Goal: Task Accomplishment & Management: Complete application form

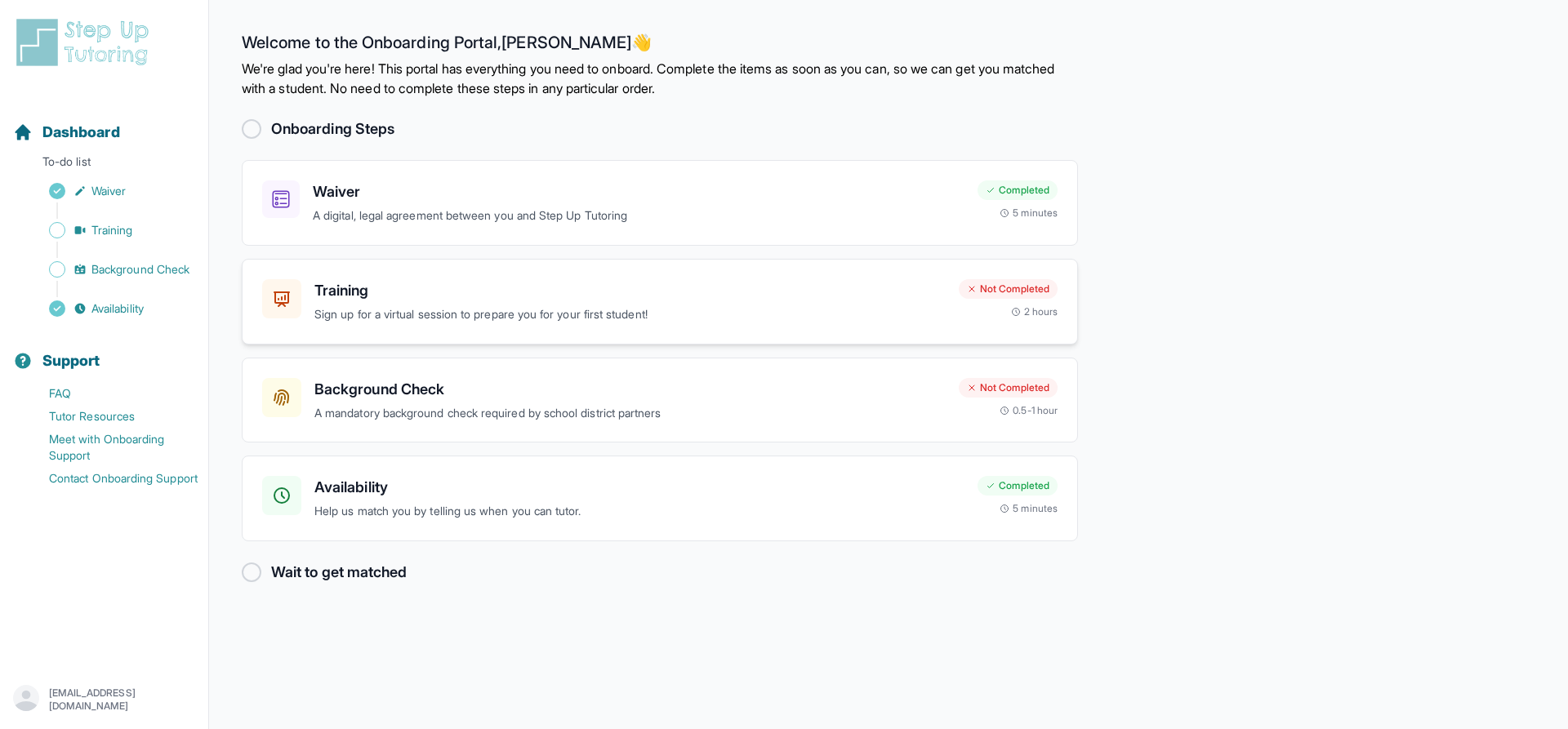
click at [526, 315] on p "Sign up for a virtual session to prepare you for your first student!" at bounding box center [630, 314] width 632 height 18
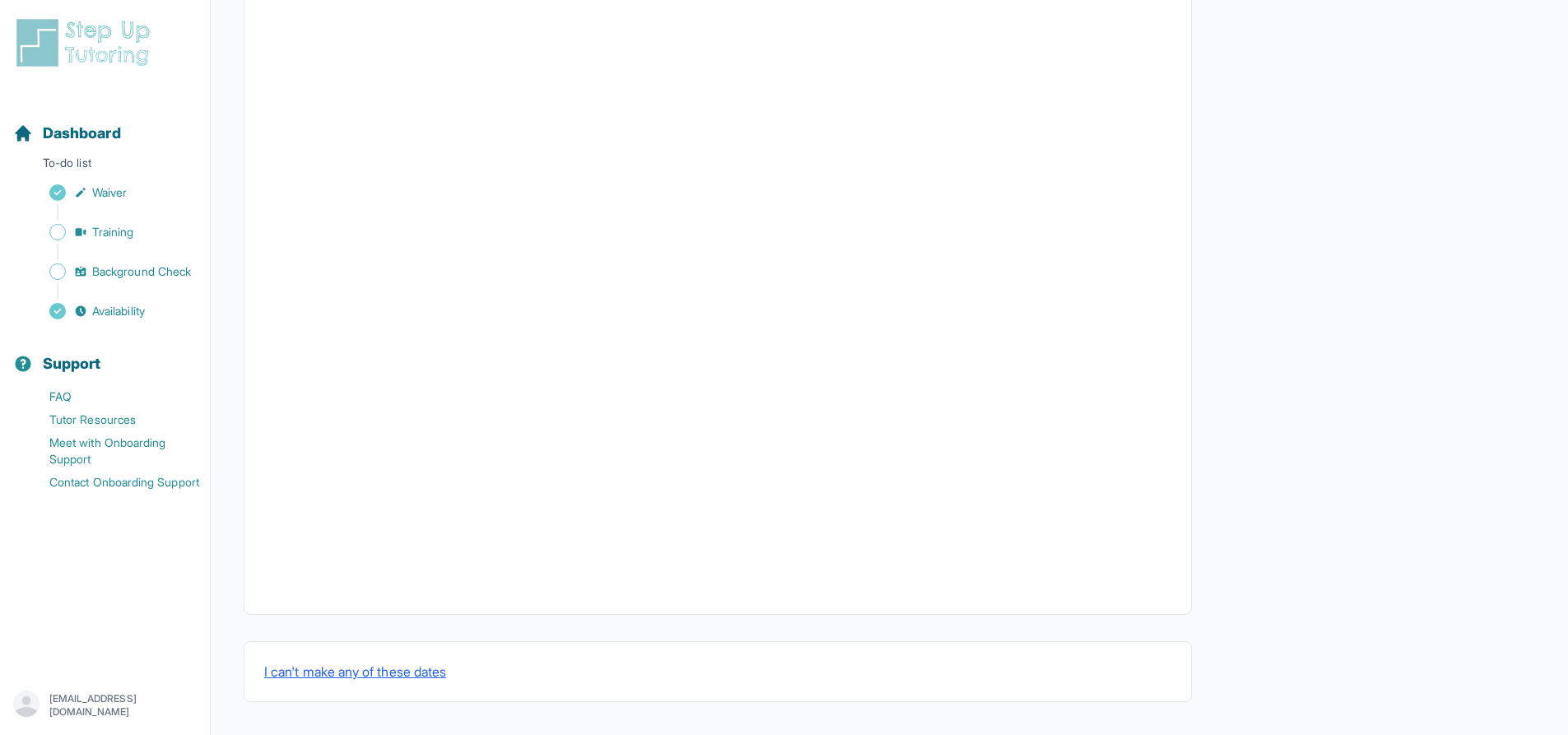
scroll to position [13, 0]
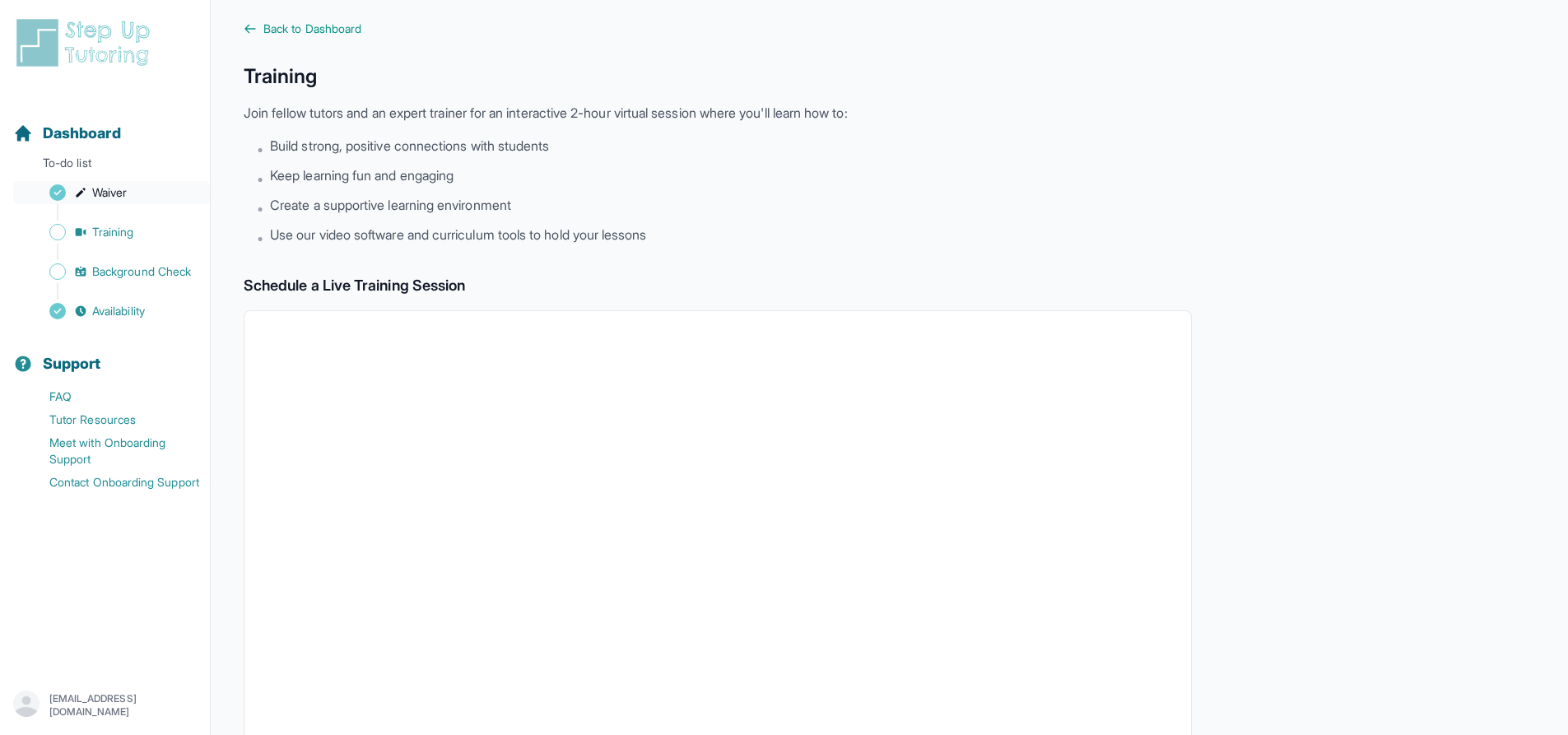
click at [143, 193] on link "Waiver" at bounding box center [111, 193] width 197 height 24
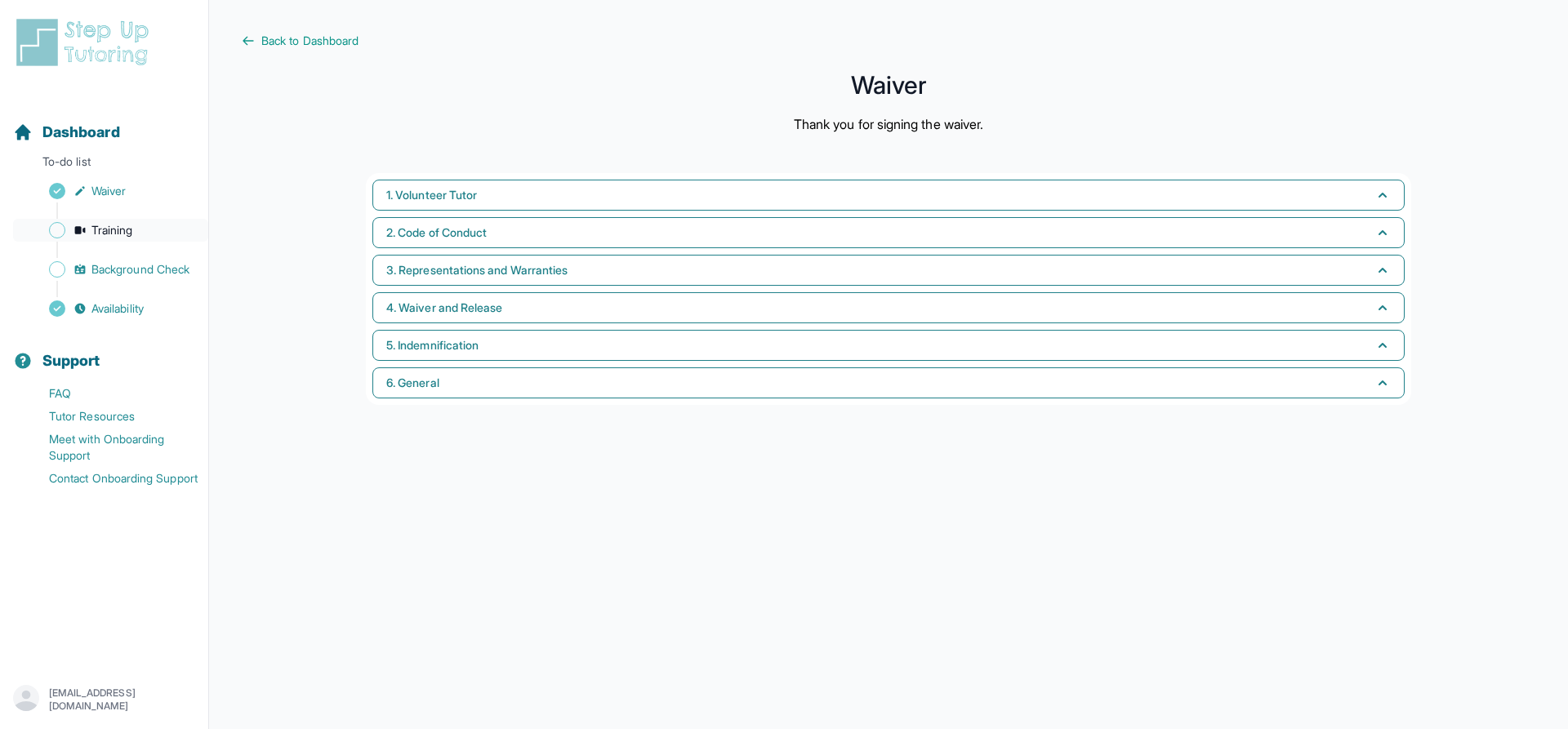
click at [142, 224] on link "Training" at bounding box center [110, 230] width 195 height 23
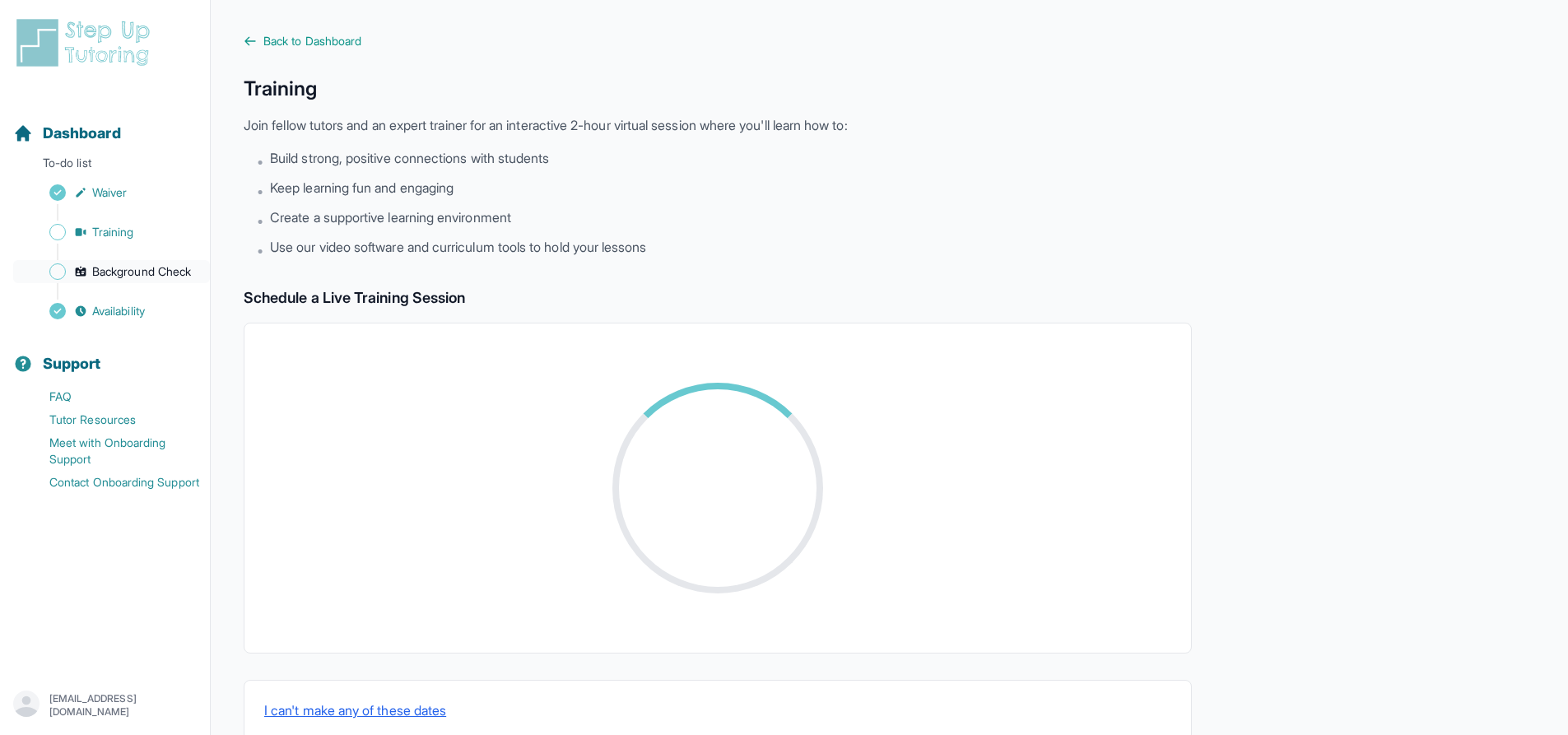
click at [139, 265] on span "Background Check" at bounding box center [141, 271] width 99 height 17
